Goal: Transaction & Acquisition: Purchase product/service

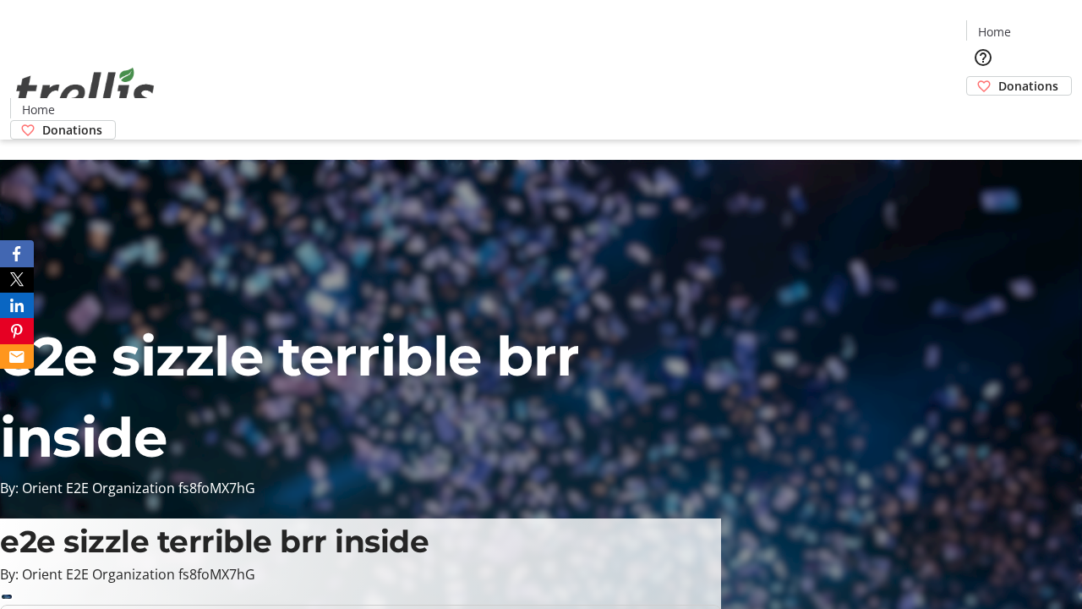
click at [998, 77] on span "Donations" at bounding box center [1028, 86] width 60 height 18
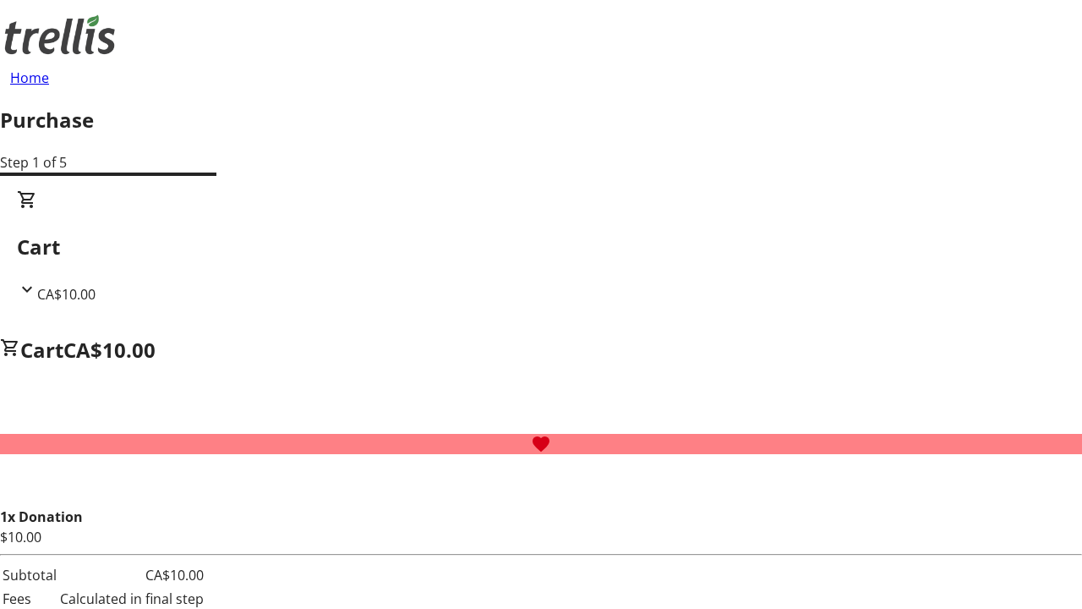
select select "CA"
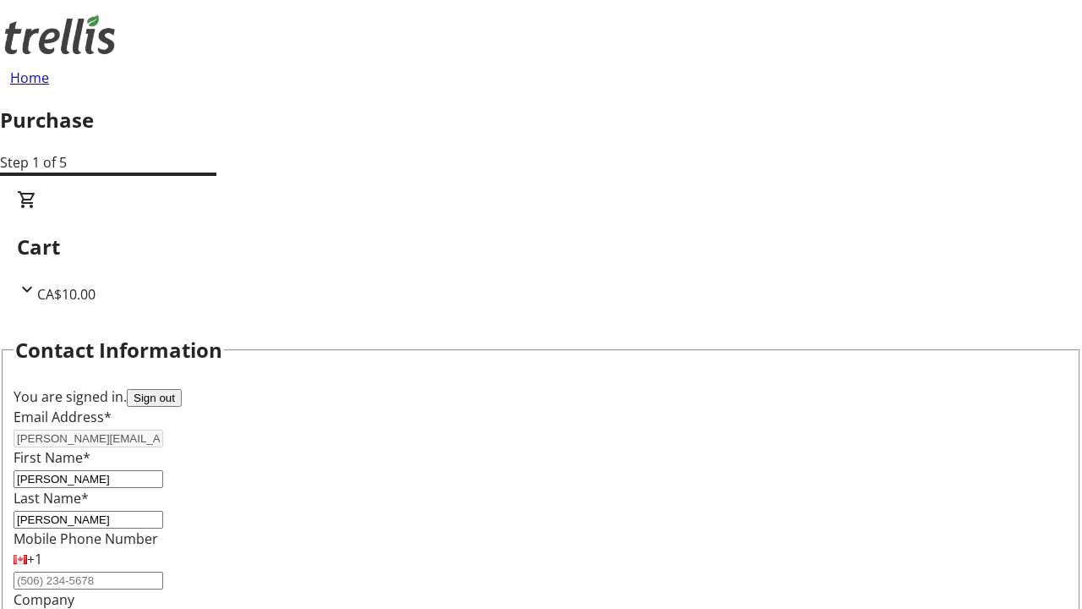
type input "[STREET_ADDRESS][PERSON_NAME]"
type input "Kelowna"
select select "BC"
type input "Kelowna"
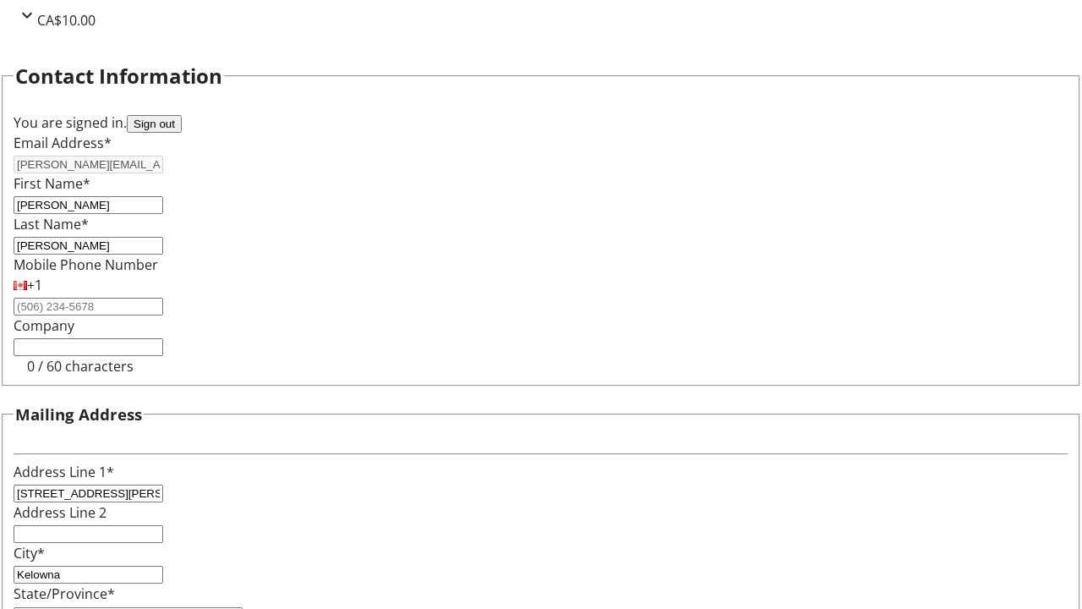
type input "V1Y 0C2"
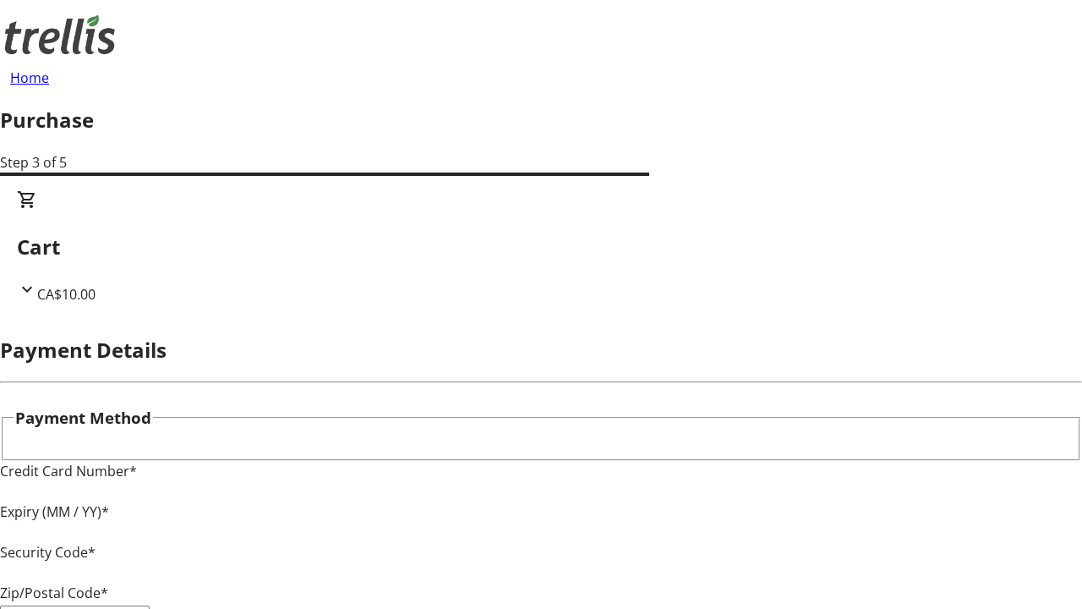
type input "V1Y 0C2"
